Goal: Navigation & Orientation: Find specific page/section

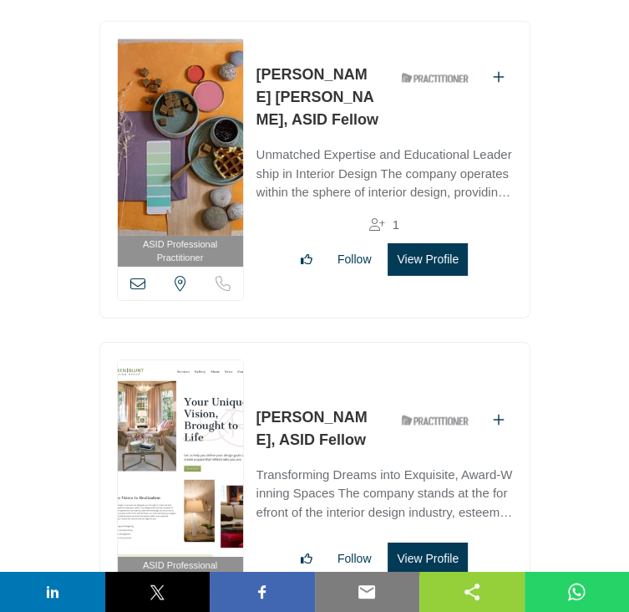
scroll to position [71676, 0]
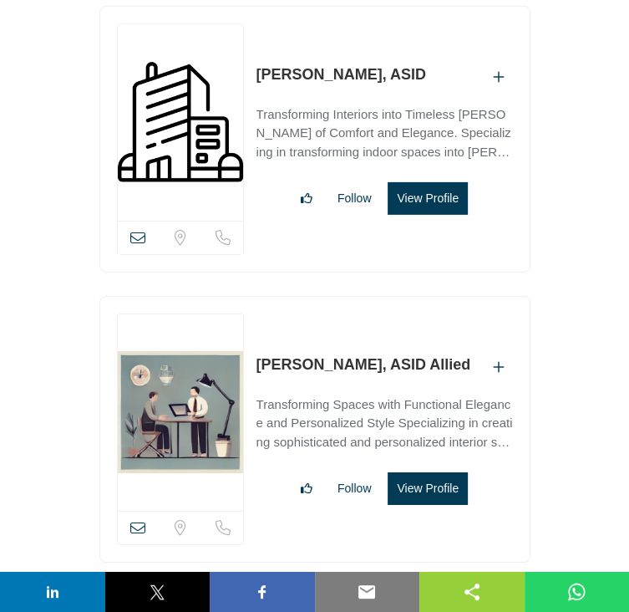
scroll to position [77936, 0]
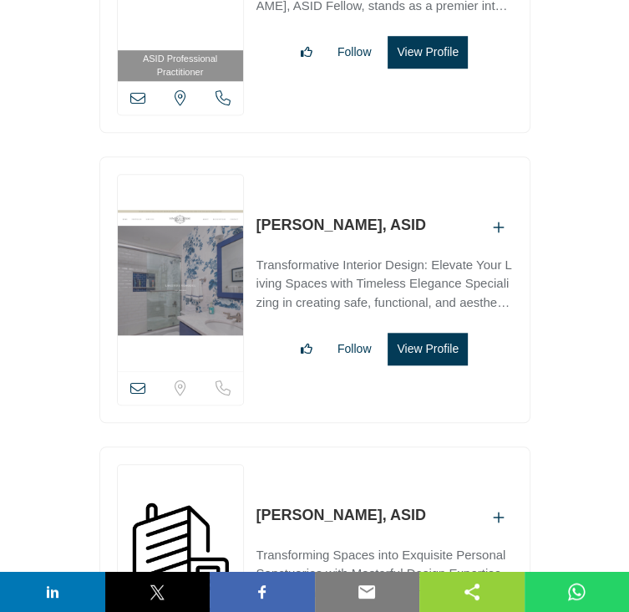
scroll to position [74259, 0]
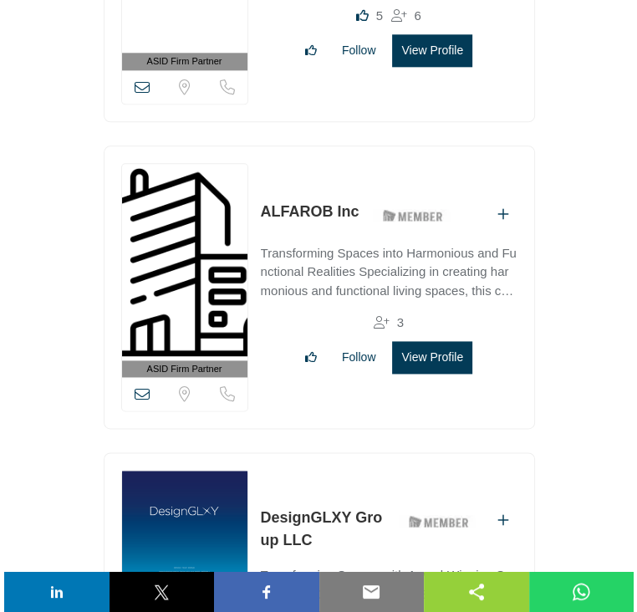
scroll to position [0, 0]
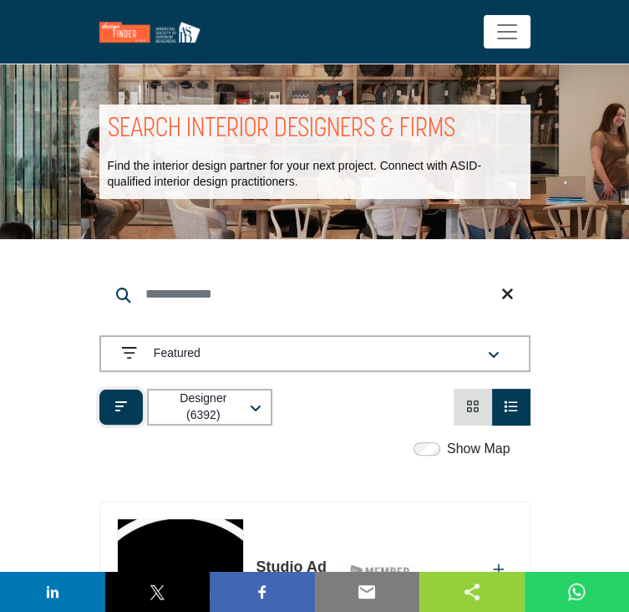
click at [117, 406] on icon "Filter categories" at bounding box center [121, 405] width 12 height 13
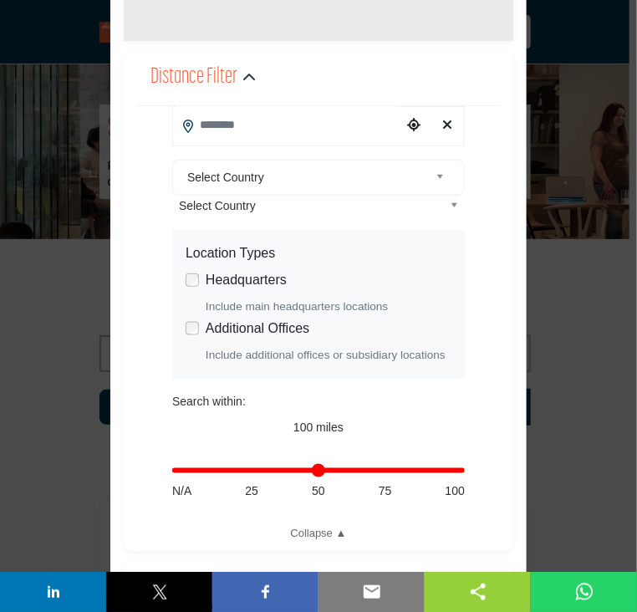
scroll to position [251, 0]
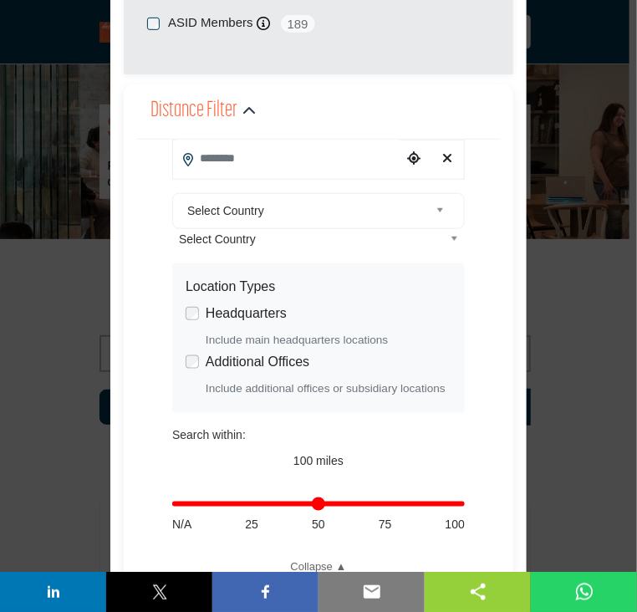
click at [435, 208] on b at bounding box center [442, 211] width 15 height 21
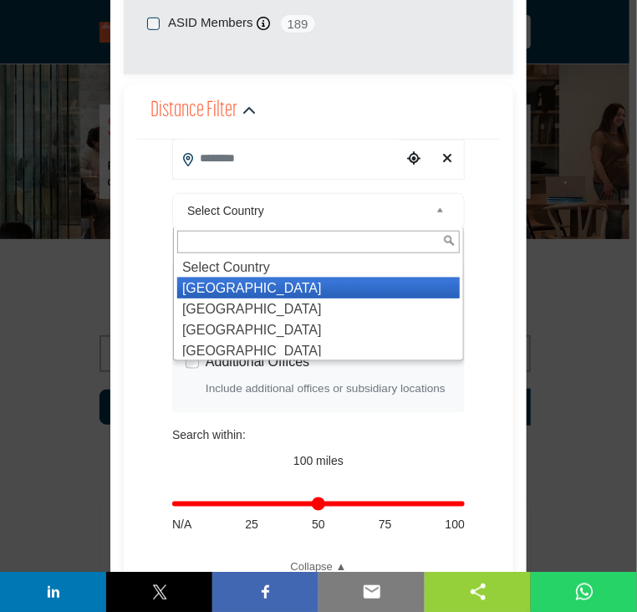
click at [273, 292] on li "[GEOGRAPHIC_DATA]" at bounding box center [318, 287] width 282 height 21
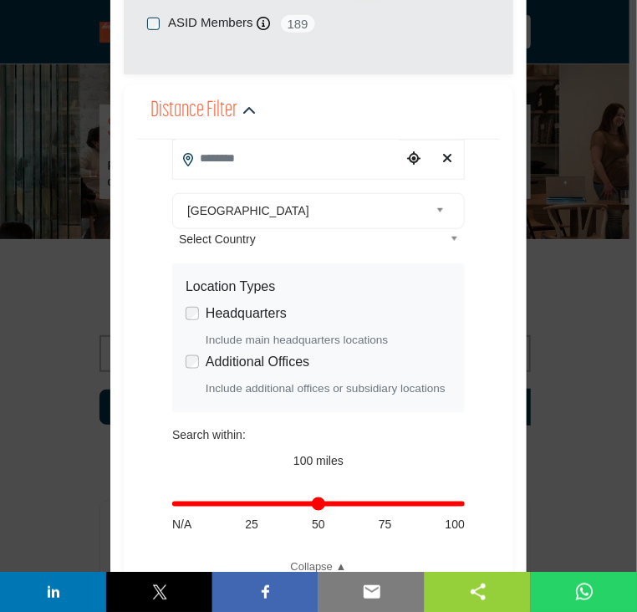
click at [577, 307] on div "Filter × ASID QUALIFIED DESIGNERS & MEMBERS Find Interior Designers, firms, sup…" at bounding box center [318, 306] width 637 height 612
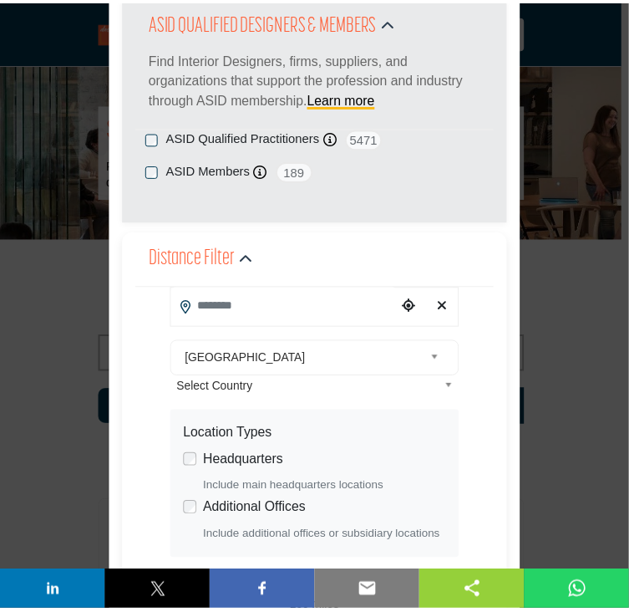
scroll to position [0, 0]
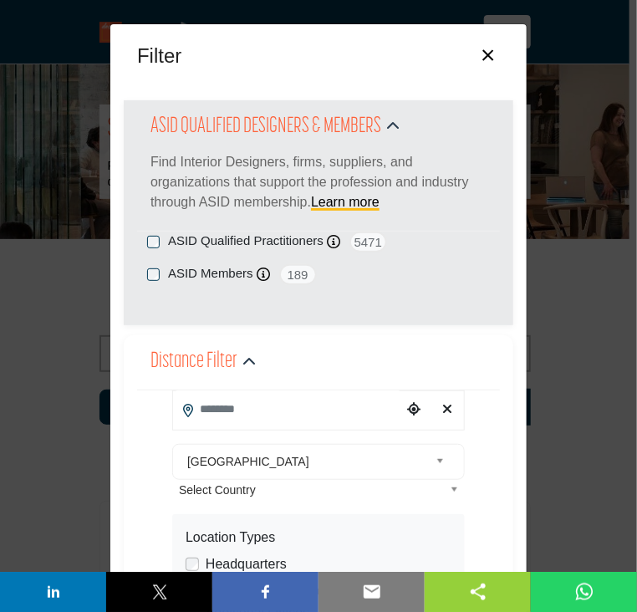
drag, startPoint x: 481, startPoint y: 54, endPoint x: 473, endPoint y: 61, distance: 10.7
click at [481, 54] on button "×" at bounding box center [488, 54] width 24 height 32
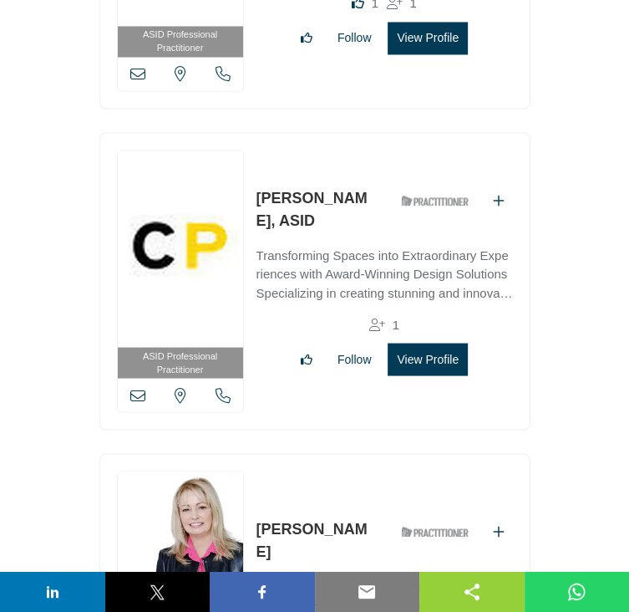
scroll to position [20578, 0]
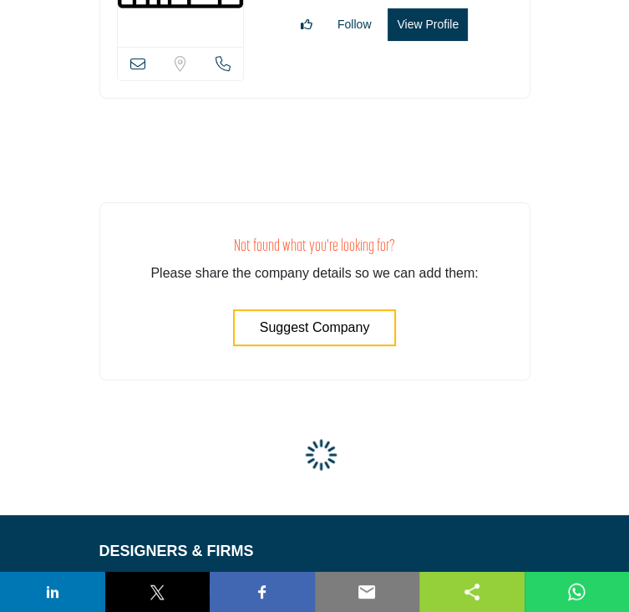
scroll to position [78792, 0]
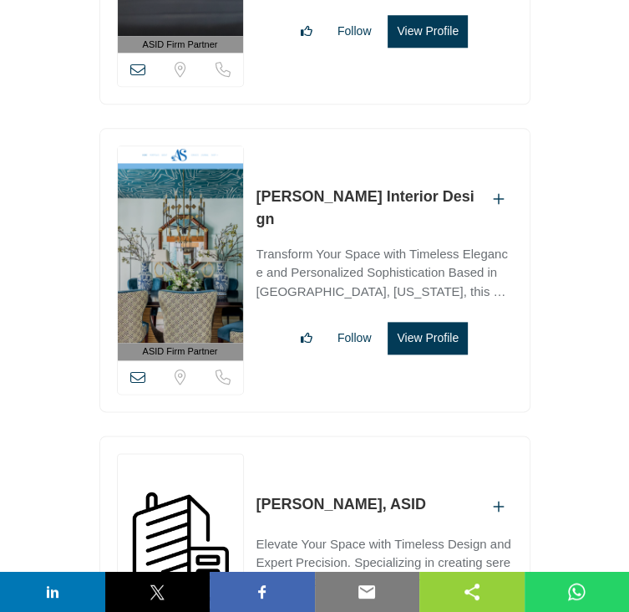
scroll to position [27609, 0]
